Goal: Information Seeking & Learning: Learn about a topic

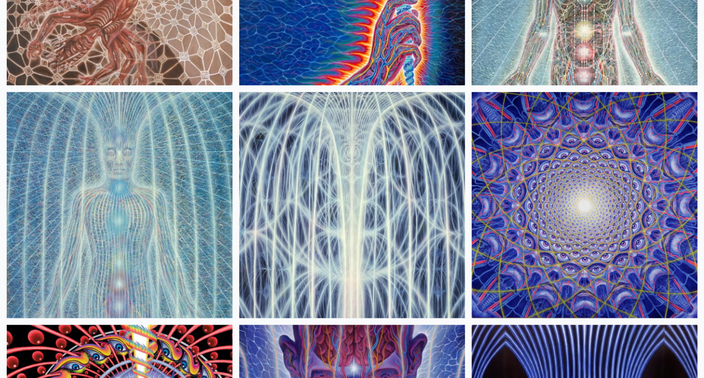
scroll to position [266, 0]
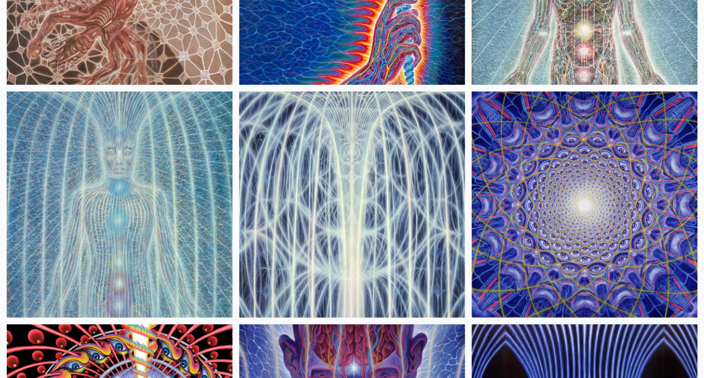
click at [152, 163] on img at bounding box center [120, 204] width 226 height 226
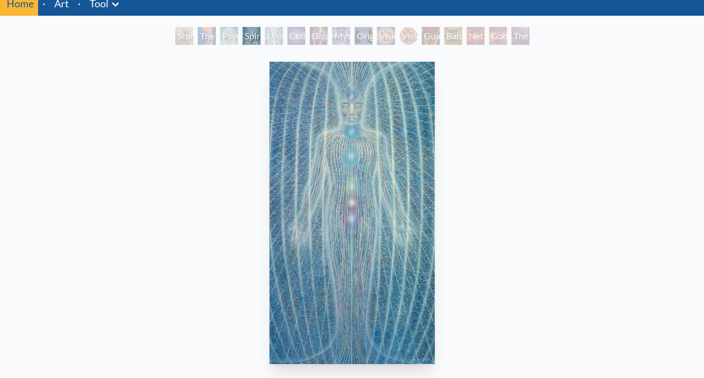
scroll to position [45, 0]
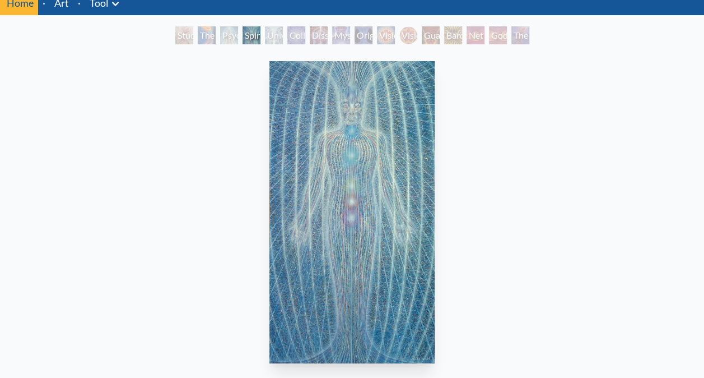
click at [184, 30] on div "Study for the Great Turn" at bounding box center [184, 35] width 18 height 18
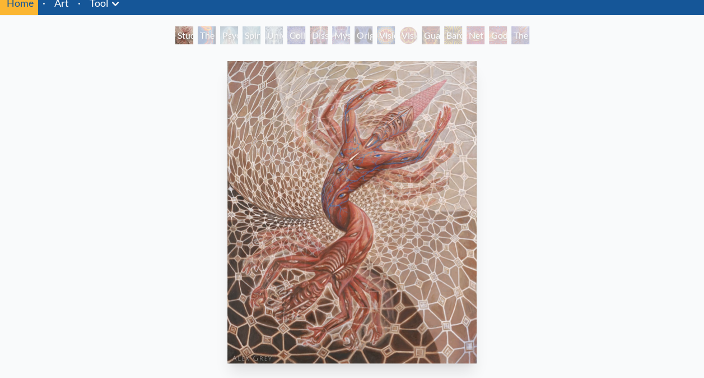
click at [202, 27] on div "The Torch" at bounding box center [207, 35] width 18 height 18
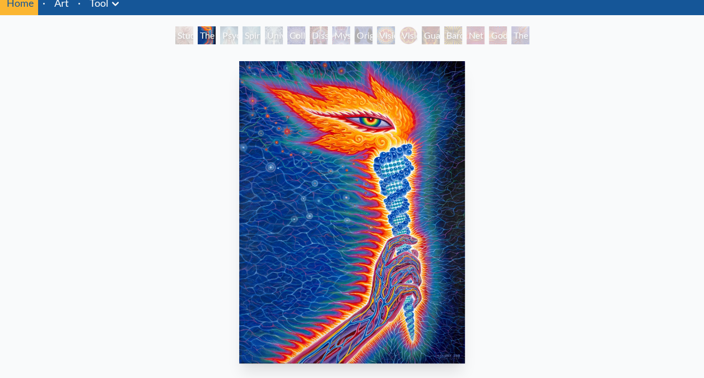
click at [283, 30] on div "Universal Mind Lattice" at bounding box center [274, 35] width 18 height 18
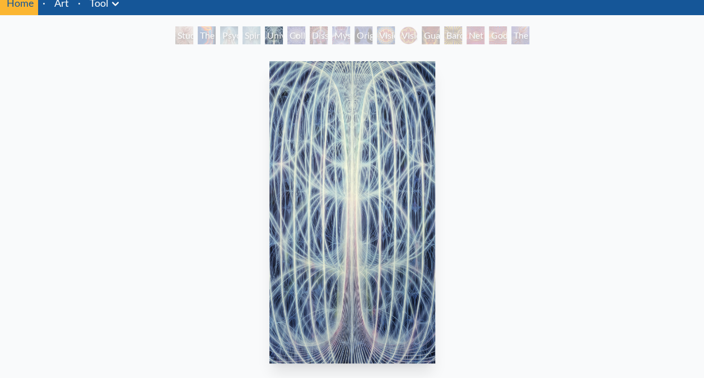
click at [328, 40] on div "Dissectional Art for Tool's Lateralus CD" at bounding box center [319, 35] width 18 height 18
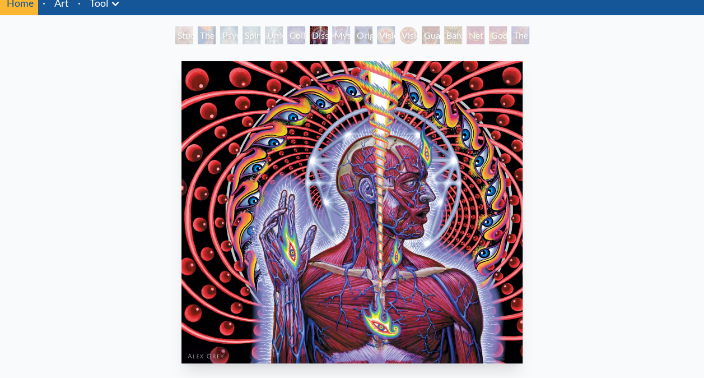
click at [407, 38] on div "Vision [PERSON_NAME]" at bounding box center [408, 35] width 18 height 18
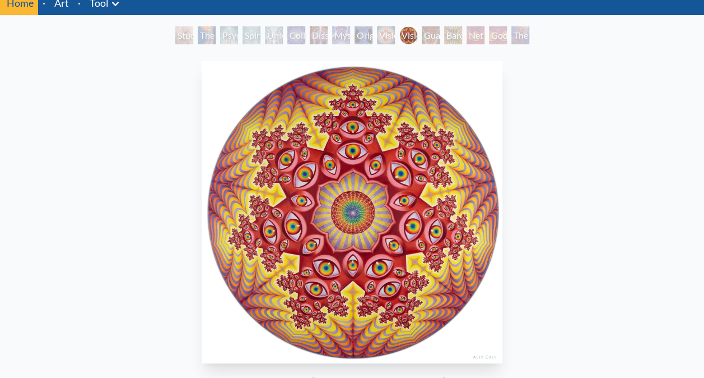
click at [453, 35] on div "Bardo Being" at bounding box center [453, 35] width 18 height 18
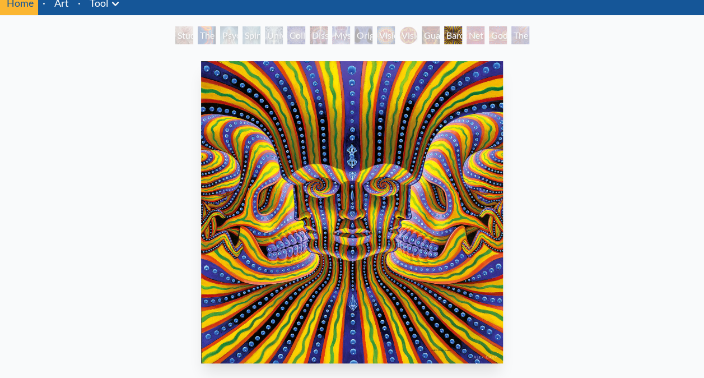
click at [393, 206] on img "13 / 16" at bounding box center [352, 212] width 302 height 302
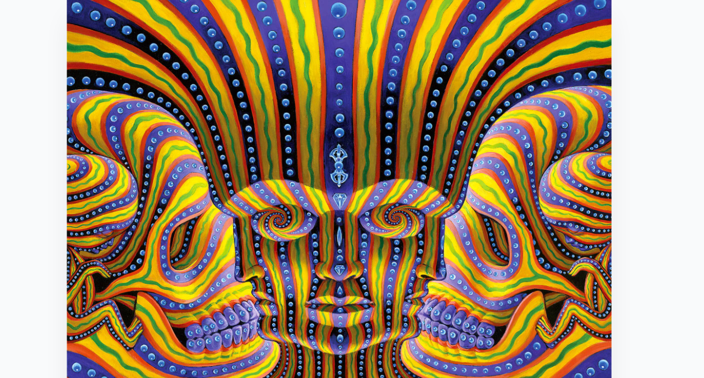
click at [498, 133] on img "13 / 16" at bounding box center [426, 212] width 302 height 302
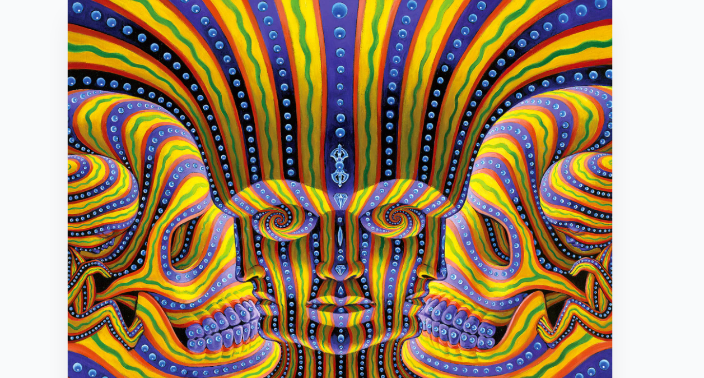
click at [509, 140] on img "13 / 16" at bounding box center [426, 212] width 302 height 302
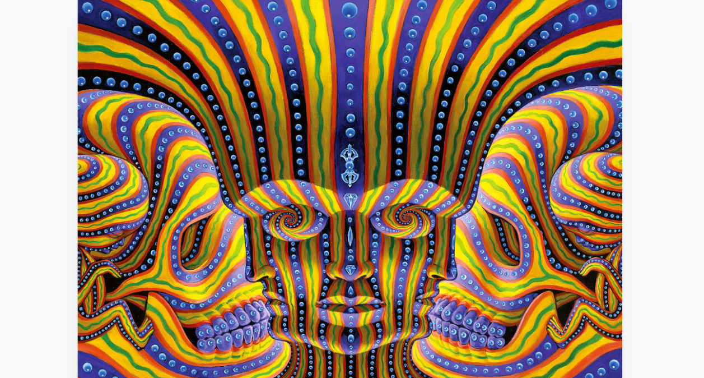
click at [457, 129] on img "13 / 16" at bounding box center [352, 212] width 302 height 302
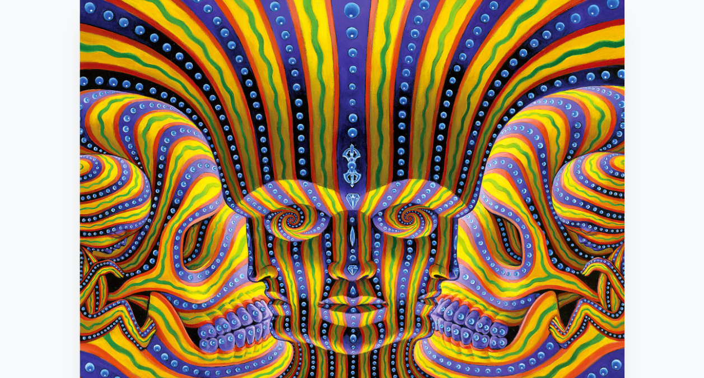
click at [402, 148] on img "13 / 16" at bounding box center [353, 212] width 302 height 302
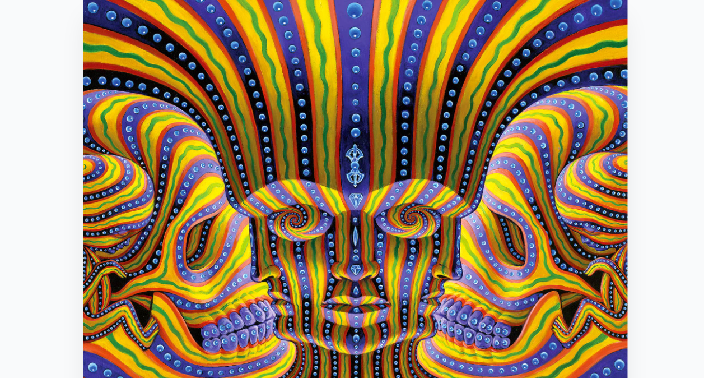
click at [398, 152] on img "13 / 16" at bounding box center [355, 212] width 302 height 302
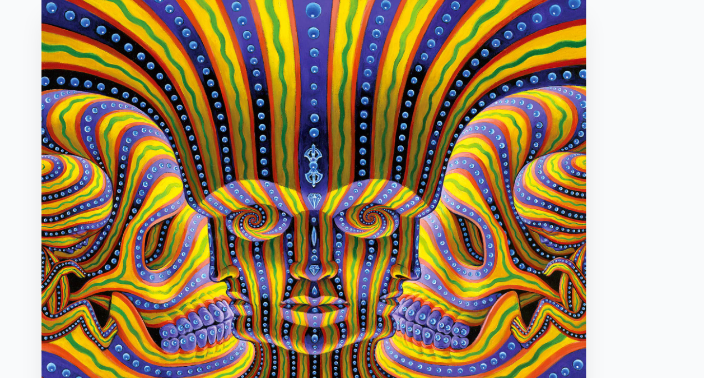
click at [375, 168] on img "13 / 16" at bounding box center [332, 212] width 302 height 302
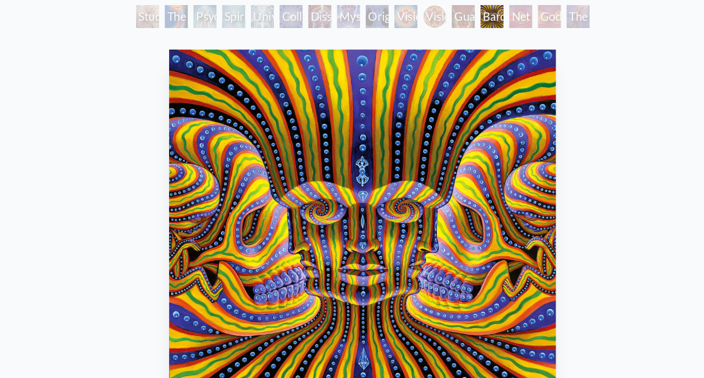
scroll to position [45, 0]
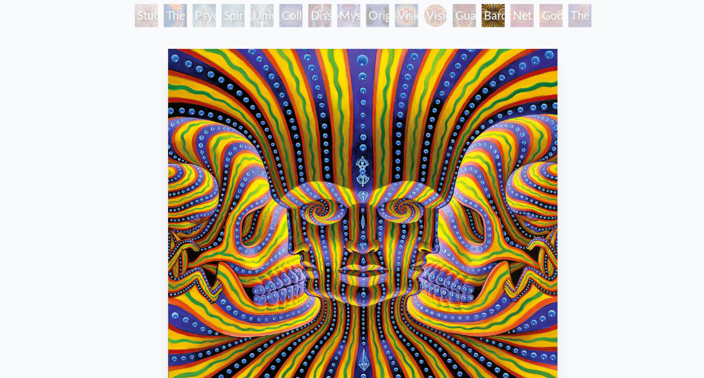
click at [494, 31] on div "Godself" at bounding box center [498, 35] width 18 height 18
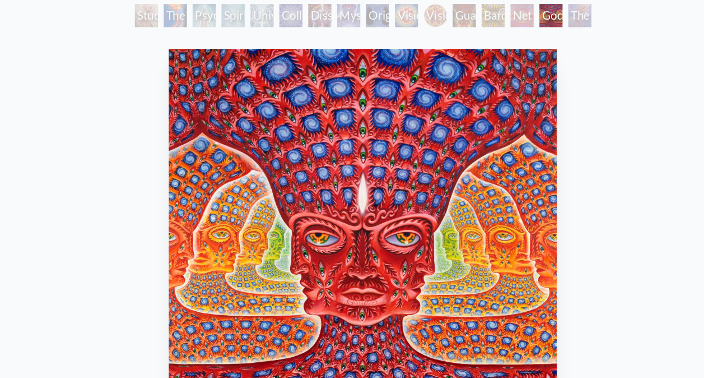
click at [523, 34] on div "The Great Turn" at bounding box center [521, 35] width 18 height 18
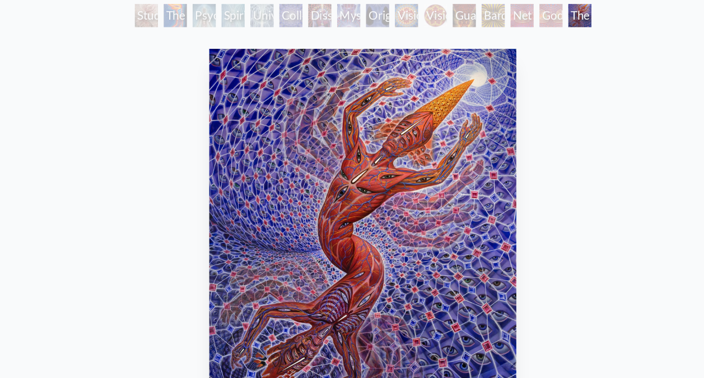
click at [472, 29] on div "Net of Being" at bounding box center [476, 35] width 18 height 18
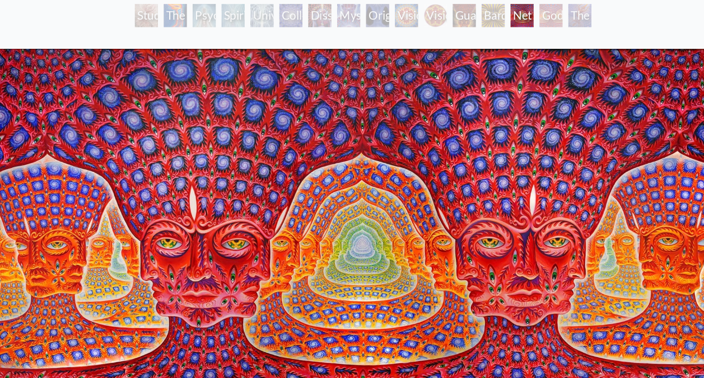
click at [445, 33] on div "Bardo Being" at bounding box center [453, 35] width 18 height 18
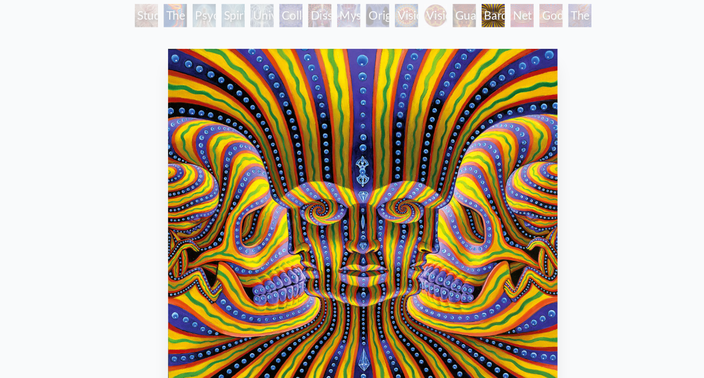
click at [373, 160] on img "13 / 16" at bounding box center [352, 212] width 302 height 302
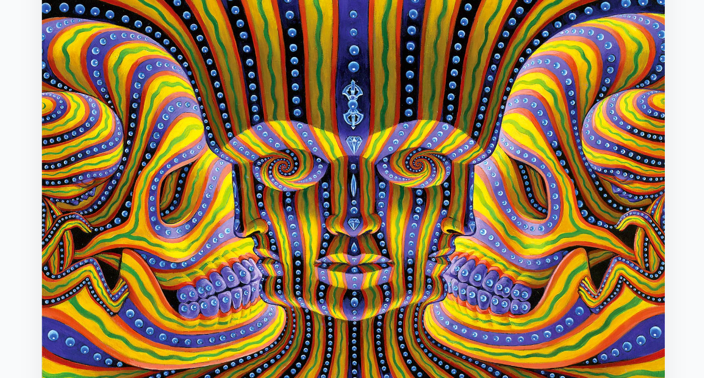
scroll to position [45, 0]
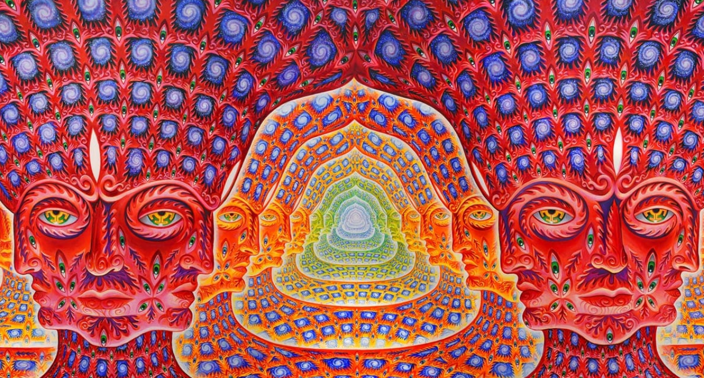
scroll to position [45, 0]
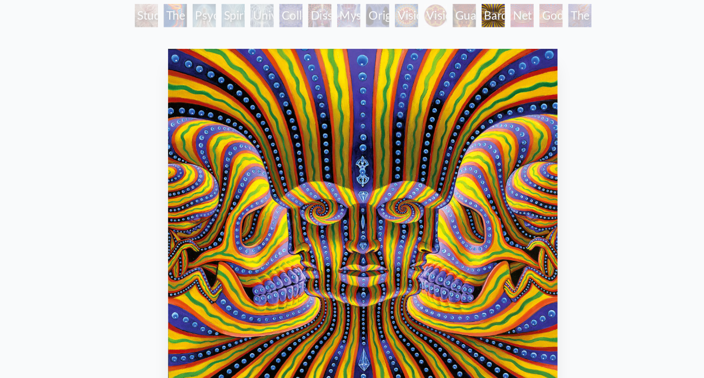
scroll to position [45, 0]
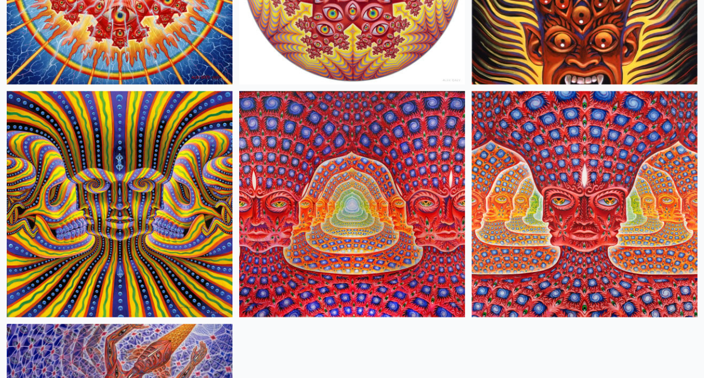
scroll to position [963, 0]
